Goal: Task Accomplishment & Management: Manage account settings

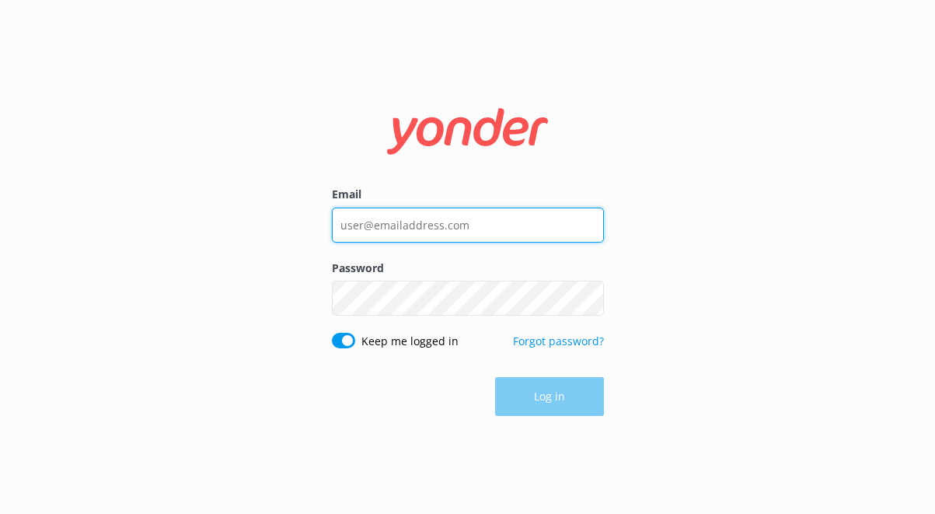
click at [403, 234] on input "Email" at bounding box center [468, 224] width 272 height 35
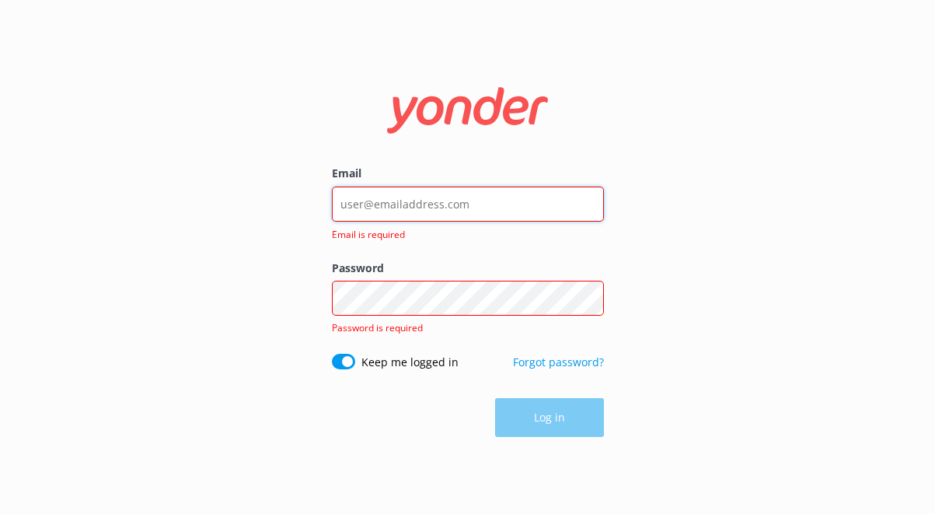
type input "[EMAIL_ADDRESS][DOMAIN_NAME]"
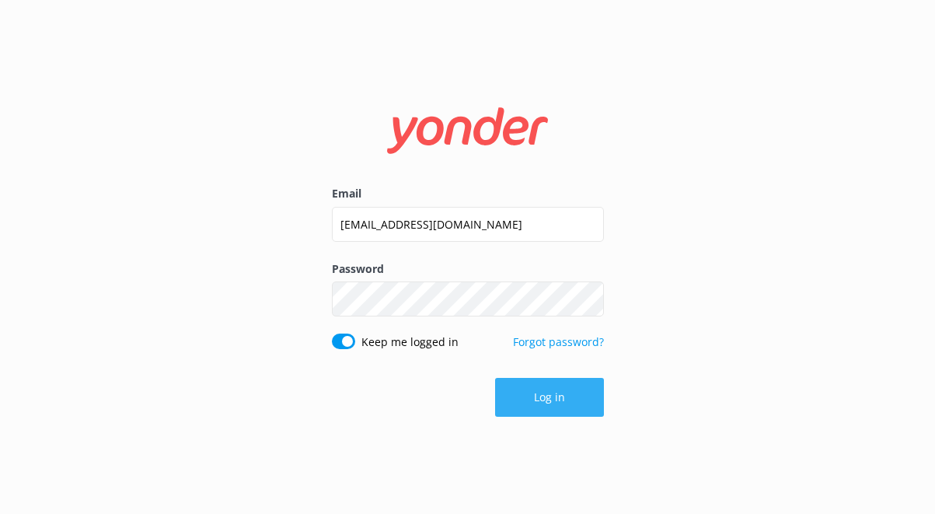
click at [537, 378] on button "Log in" at bounding box center [549, 397] width 109 height 39
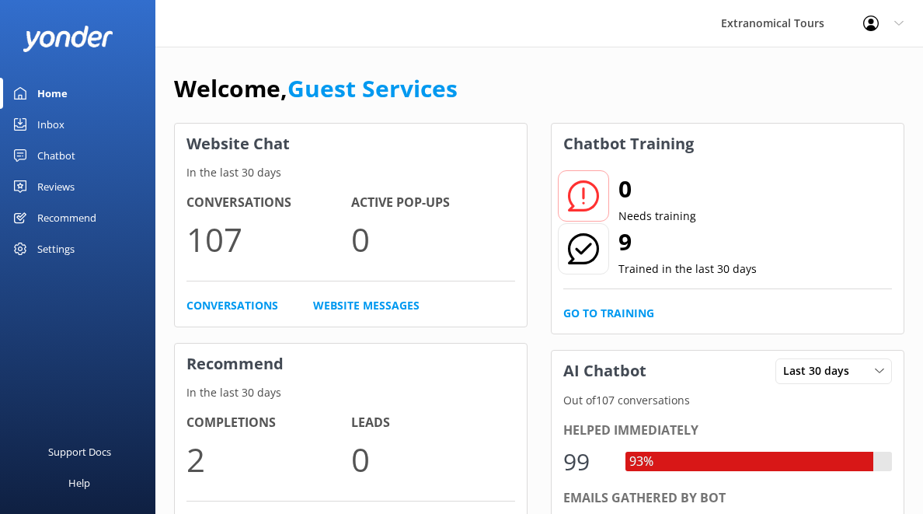
click at [147, 111] on link "Inbox" at bounding box center [77, 124] width 155 height 31
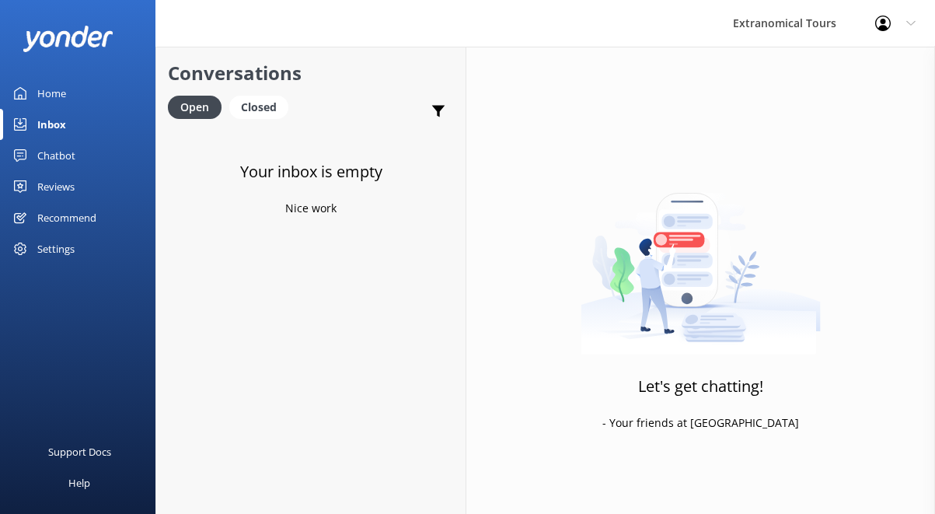
click at [269, 127] on div "Open Closed" at bounding box center [232, 114] width 128 height 37
click at [269, 112] on div "Closed" at bounding box center [258, 107] width 59 height 23
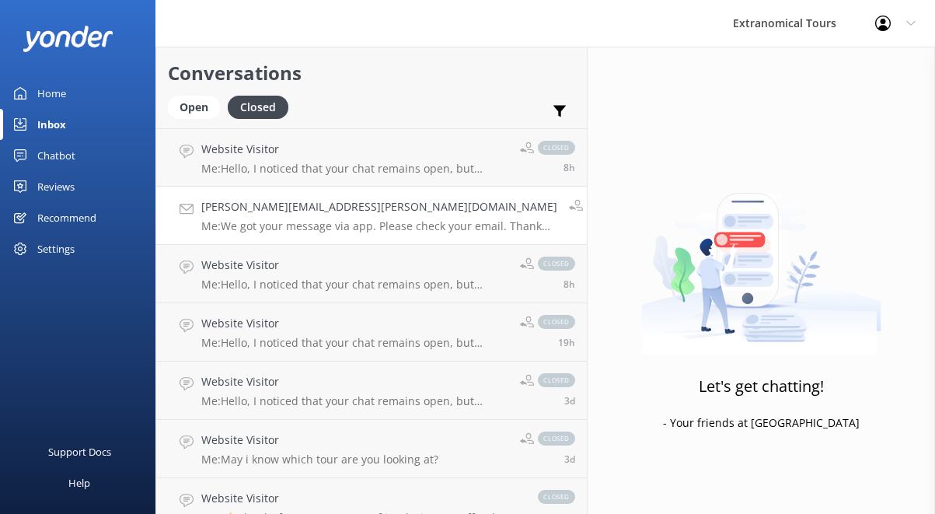
click at [303, 200] on h4 "[PERSON_NAME][EMAIL_ADDRESS][PERSON_NAME][DOMAIN_NAME]" at bounding box center [379, 206] width 356 height 17
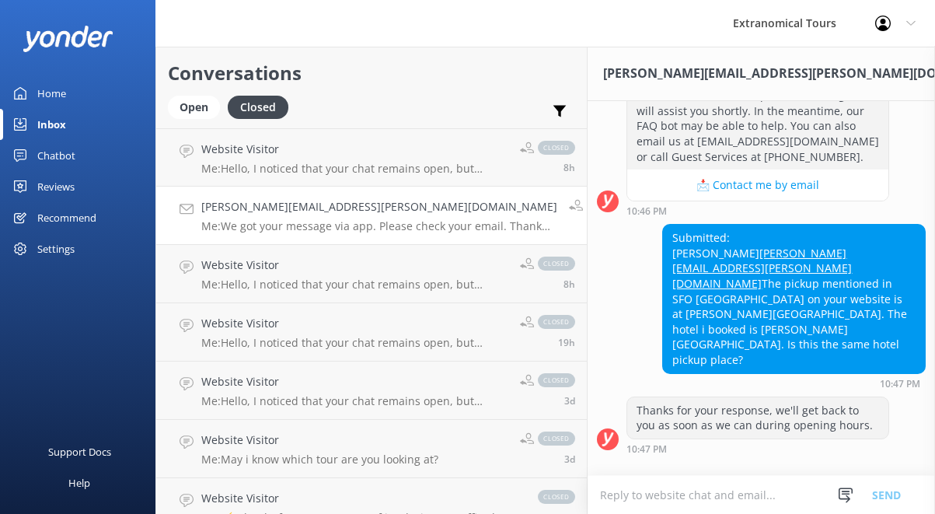
scroll to position [544, 0]
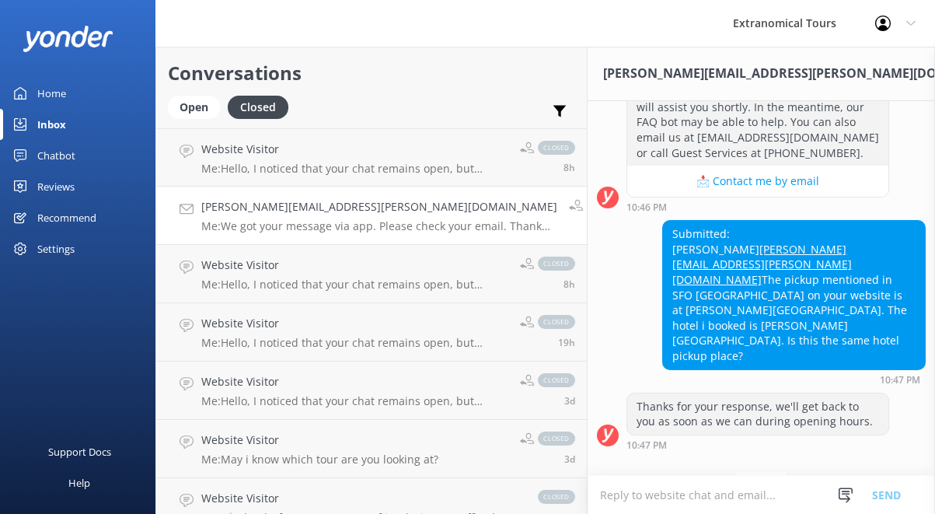
click at [736, 221] on div "Submitted: [PERSON_NAME] Lee [EMAIL_ADDRESS][PERSON_NAME][DOMAIN_NAME] The pick…" at bounding box center [794, 295] width 262 height 148
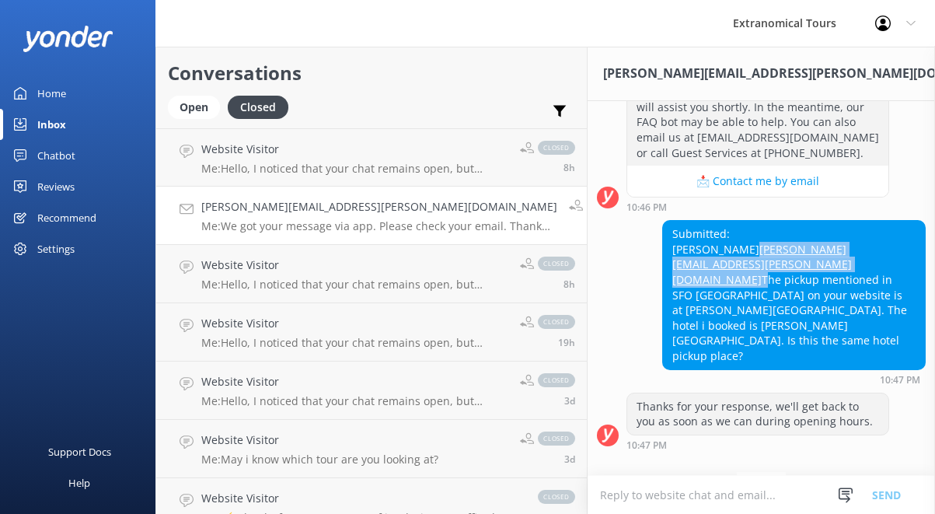
click at [736, 221] on div "Submitted: [PERSON_NAME] Lee [EMAIL_ADDRESS][PERSON_NAME][DOMAIN_NAME] The pick…" at bounding box center [794, 295] width 262 height 148
copy div "[PERSON_NAME][EMAIL_ADDRESS][PERSON_NAME][DOMAIN_NAME]"
